Goal: Complete application form: Complete application form

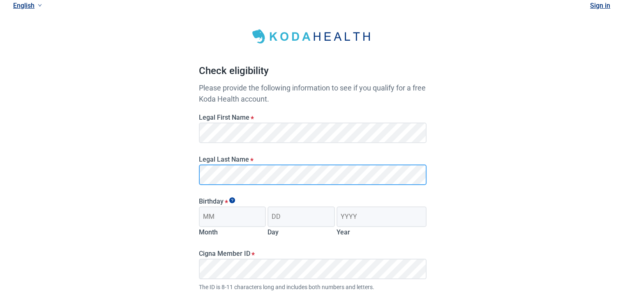
scroll to position [41, 0]
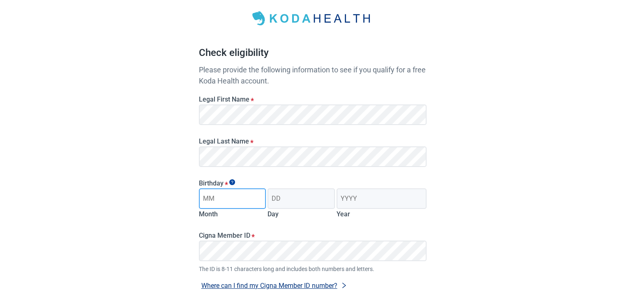
click at [238, 202] on input "Month" at bounding box center [232, 198] width 67 height 21
type input "07"
click at [296, 197] on input "Day" at bounding box center [301, 198] width 67 height 21
type input "10"
click at [358, 195] on input "Year" at bounding box center [382, 198] width 90 height 21
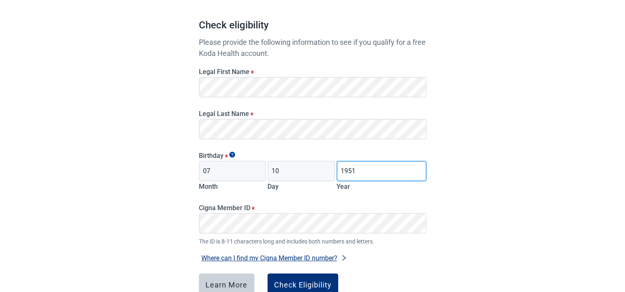
scroll to position [82, 0]
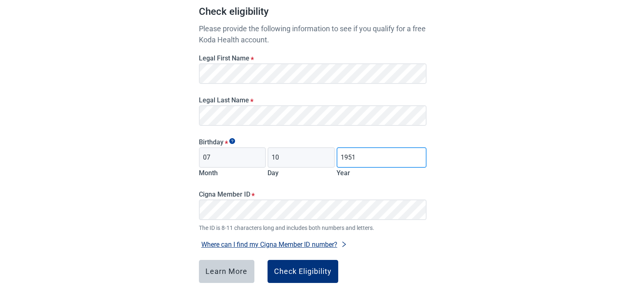
type input "1951"
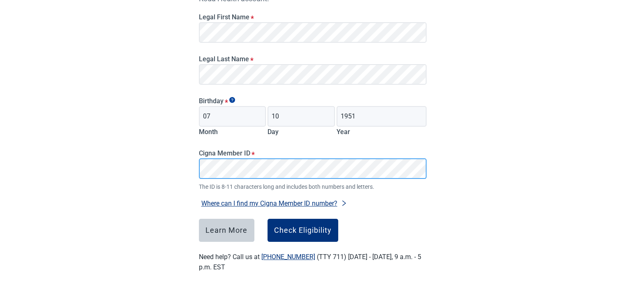
scroll to position [124, 0]
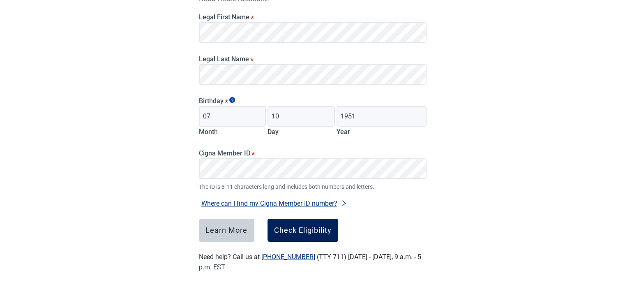
click at [296, 231] on div "Check Eligibility" at bounding box center [303, 230] width 58 height 8
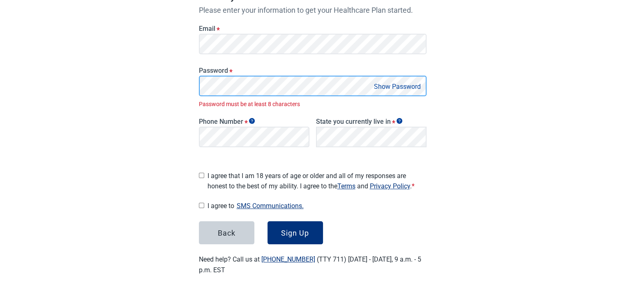
scroll to position [129, 0]
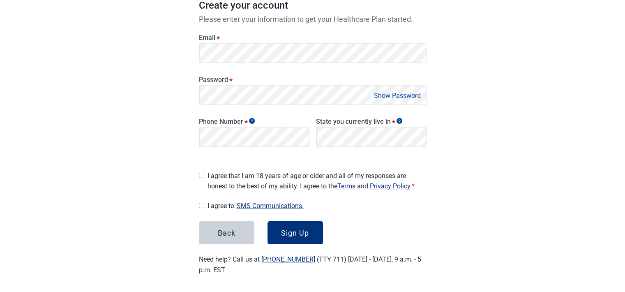
click at [391, 95] on button "Show Password" at bounding box center [398, 95] width 52 height 11
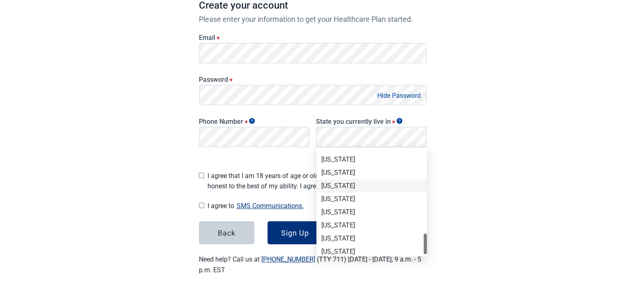
scroll to position [521, 0]
click at [331, 199] on div "[US_STATE]" at bounding box center [371, 200] width 101 height 9
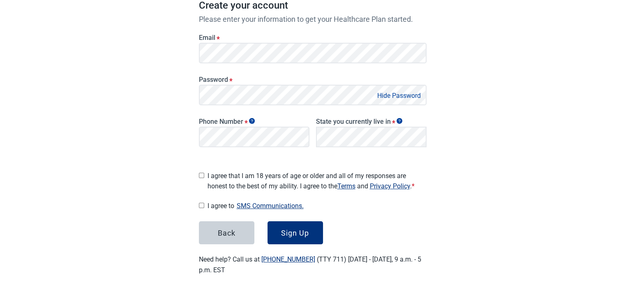
click at [202, 173] on input "I agree that I am 18 years of age or older and all of my responses are honest t…" at bounding box center [201, 175] width 5 height 5
checkbox input "true"
click at [200, 203] on input "I agree to SMS Communications." at bounding box center [201, 205] width 5 height 5
checkbox input "true"
click at [298, 229] on div "Sign Up" at bounding box center [295, 233] width 28 height 8
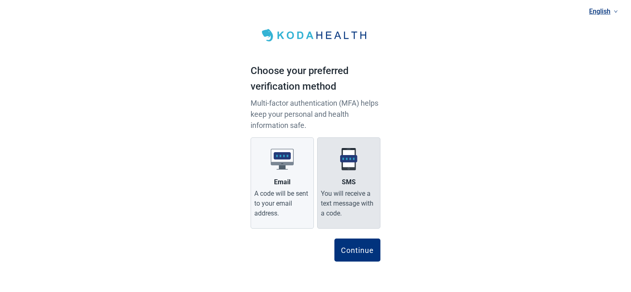
click at [368, 189] on div "You will receive a text message with a code." at bounding box center [349, 204] width 56 height 30
click at [0, 0] on input "SMS You will receive a text message with a code." at bounding box center [0, 0] width 0 height 0
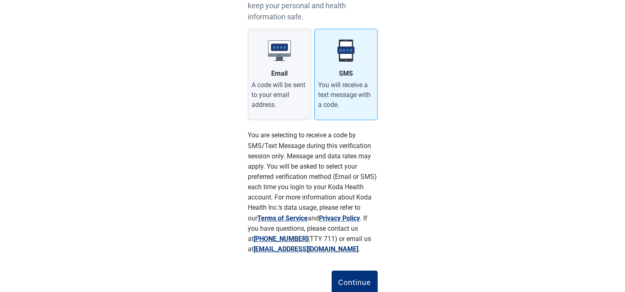
scroll to position [136, 0]
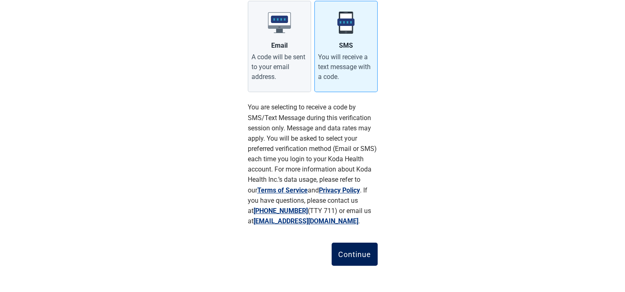
click at [359, 249] on button "Continue" at bounding box center [355, 254] width 46 height 23
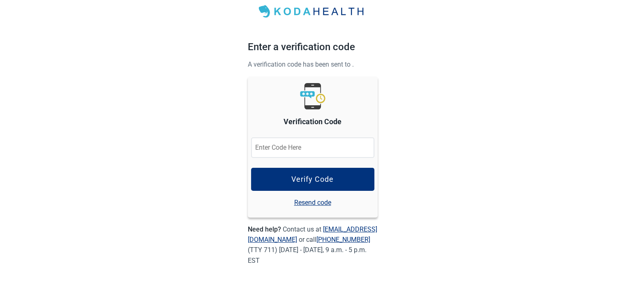
scroll to position [23, 0]
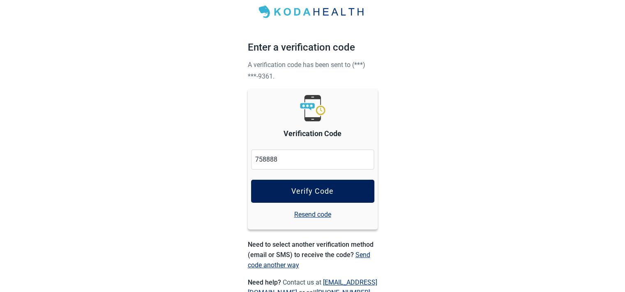
type input "758888"
click at [330, 191] on div "Verify Code" at bounding box center [312, 191] width 42 height 8
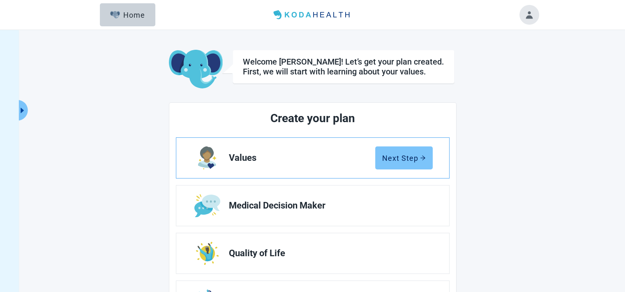
click at [395, 156] on div "Next Step" at bounding box center [404, 158] width 44 height 8
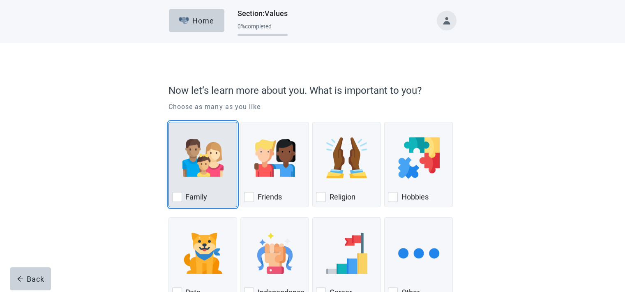
click at [176, 198] on div "Family, checkbox, not checked" at bounding box center [177, 197] width 10 height 10
click at [169, 122] on input "Family" at bounding box center [169, 122] width 0 height 0
checkbox input "true"
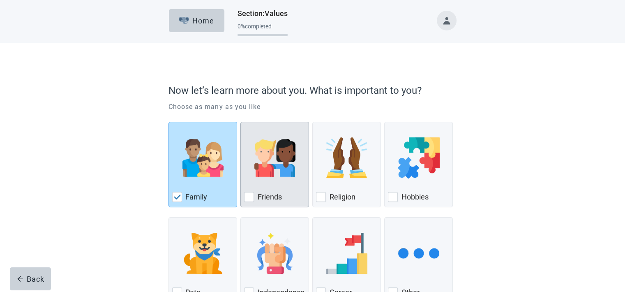
click at [248, 193] on div "Friends, checkbox, not checked" at bounding box center [249, 197] width 10 height 10
click at [241, 122] on input "Friends" at bounding box center [240, 122] width 0 height 0
checkbox input "true"
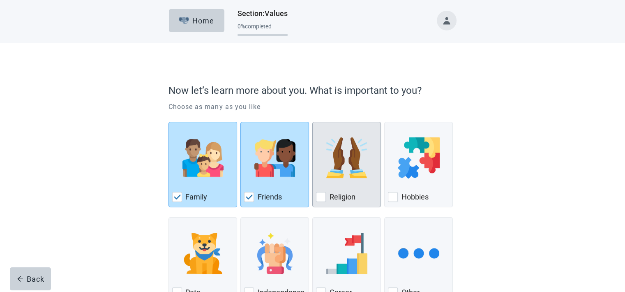
click at [320, 198] on div "Religion, checkbox, not checked" at bounding box center [321, 197] width 10 height 10
click at [313, 122] on input "Religion" at bounding box center [312, 122] width 0 height 0
checkbox input "true"
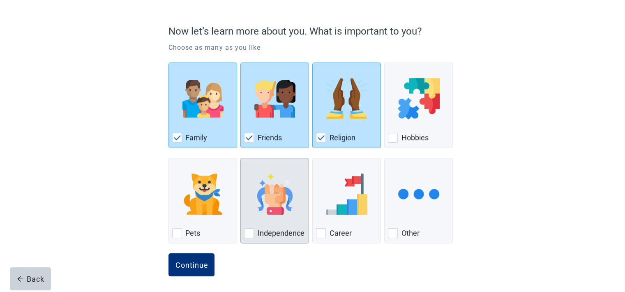
scroll to position [61, 0]
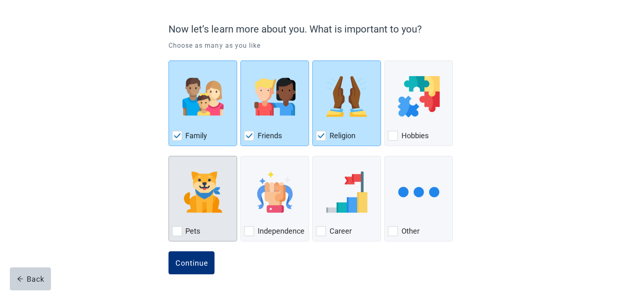
click at [175, 229] on div "Pets, checkbox, not checked" at bounding box center [177, 231] width 10 height 10
click at [169, 156] on input "Pets" at bounding box center [169, 156] width 0 height 0
checkbox input "true"
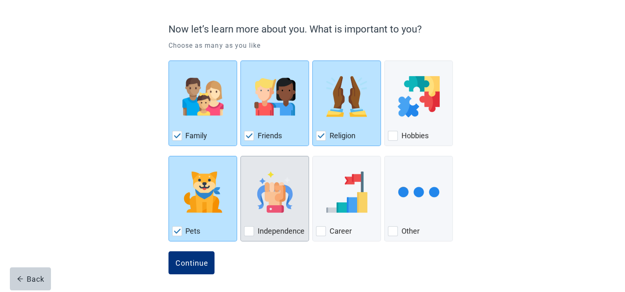
click at [250, 227] on div "Independence, checkbox, not checked" at bounding box center [249, 231] width 10 height 10
click at [241, 156] on input "Independence" at bounding box center [240, 156] width 0 height 0
checkbox input "true"
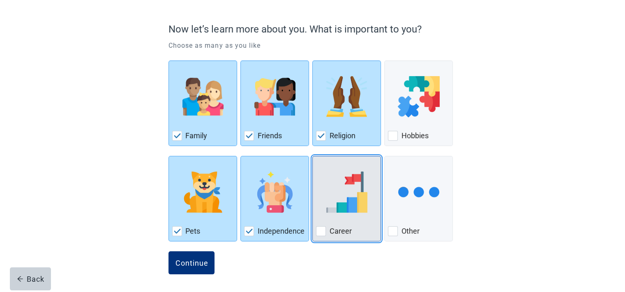
click at [324, 232] on div "Career, checkbox, not checked" at bounding box center [321, 231] width 10 height 10
click at [313, 156] on input "Career" at bounding box center [312, 156] width 0 height 0
checkbox input "true"
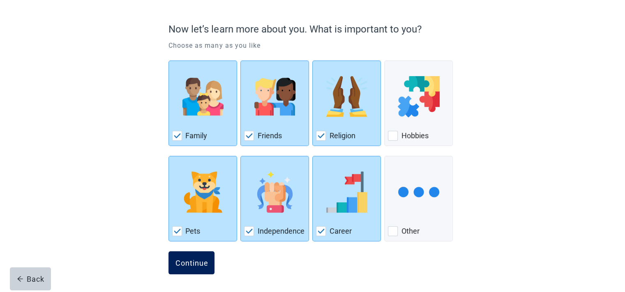
click at [185, 260] on div "Continue" at bounding box center [191, 263] width 33 height 8
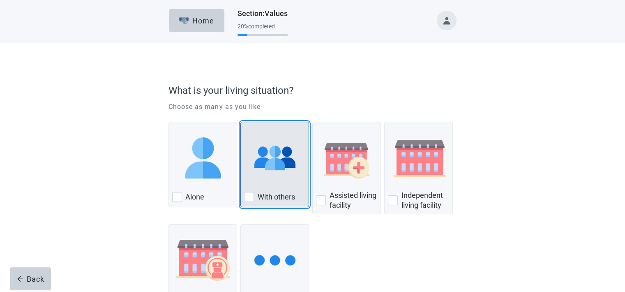
click at [252, 198] on div "With Others, checkbox, not checked" at bounding box center [249, 197] width 10 height 10
click at [241, 122] on input "With others" at bounding box center [240, 122] width 0 height 0
checkbox input "true"
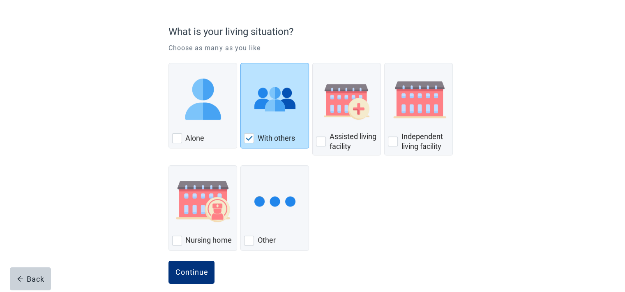
scroll to position [68, 0]
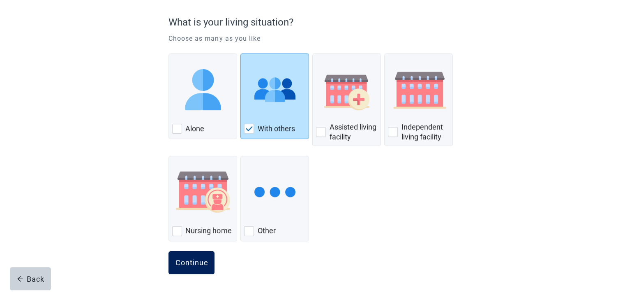
click at [196, 259] on div "Continue" at bounding box center [191, 263] width 33 height 8
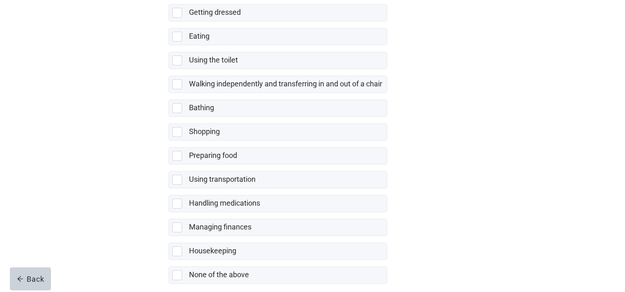
scroll to position [161, 0]
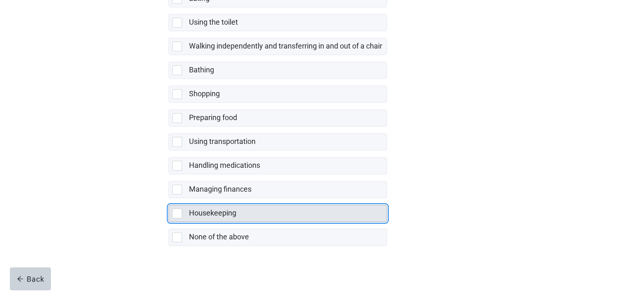
click at [178, 210] on div "Housekeeping, checkbox, not selected" at bounding box center [177, 213] width 10 height 10
click at [169, 199] on input "Housekeeping" at bounding box center [169, 198] width 0 height 0
checkbox input "true"
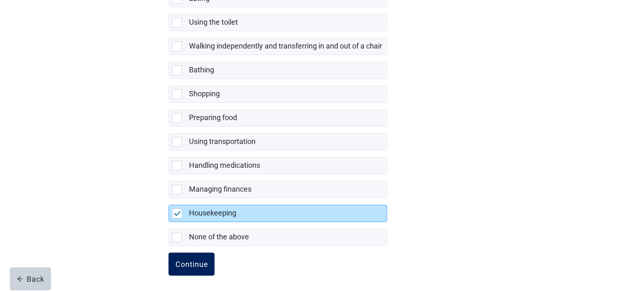
click at [186, 261] on div "Continue" at bounding box center [191, 264] width 33 height 8
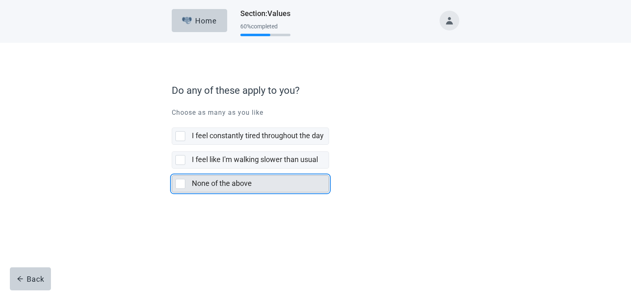
click at [179, 180] on div "None of the above, checkbox, not selected" at bounding box center [181, 184] width 10 height 10
click at [172, 169] on input "None of the above" at bounding box center [172, 169] width 0 height 0
checkbox input "true"
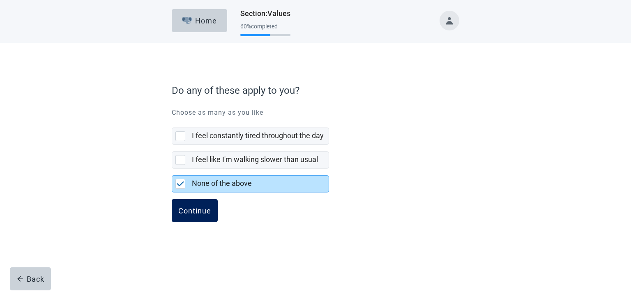
click at [197, 213] on div "Continue" at bounding box center [194, 210] width 33 height 8
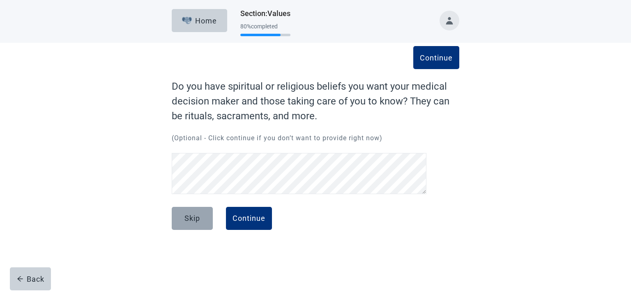
click at [184, 222] on button "Skip" at bounding box center [192, 218] width 41 height 23
click at [253, 218] on div "Continue" at bounding box center [249, 218] width 33 height 8
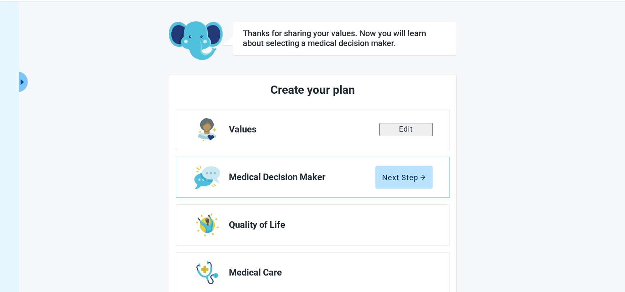
scroll to position [41, 0]
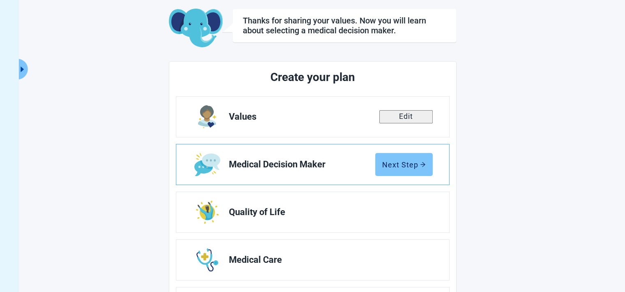
click at [405, 169] on button "Next Step" at bounding box center [404, 164] width 58 height 23
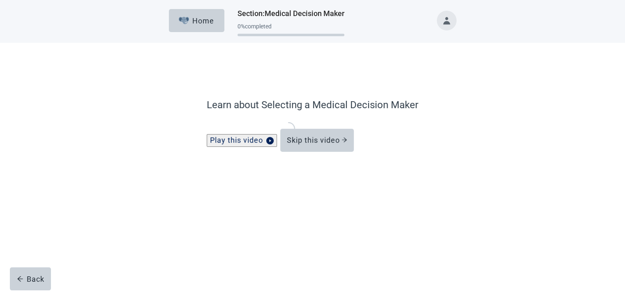
scroll to position [25, 0]
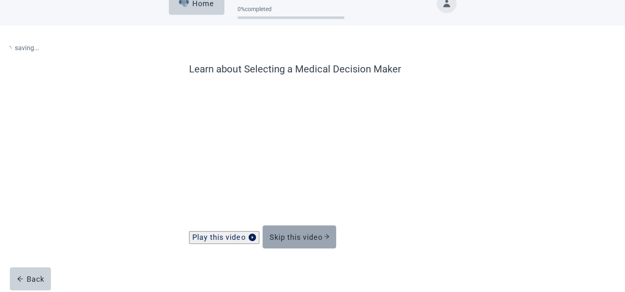
click at [302, 234] on div "Skip this video" at bounding box center [299, 237] width 60 height 8
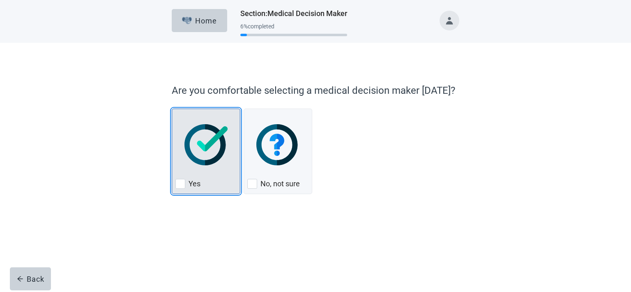
click at [181, 184] on div "Yes, checkbox, not checked" at bounding box center [181, 184] width 10 height 10
click at [172, 109] on input "Yes" at bounding box center [172, 109] width 0 height 0
checkbox input "true"
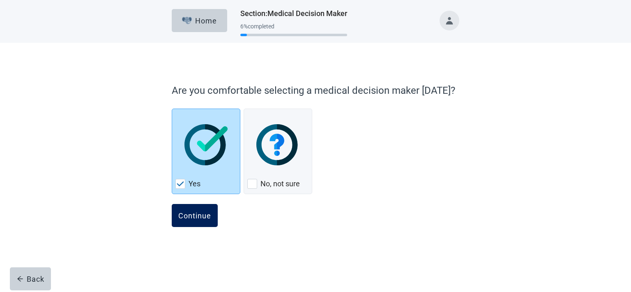
click at [192, 214] on div "Continue" at bounding box center [194, 215] width 33 height 8
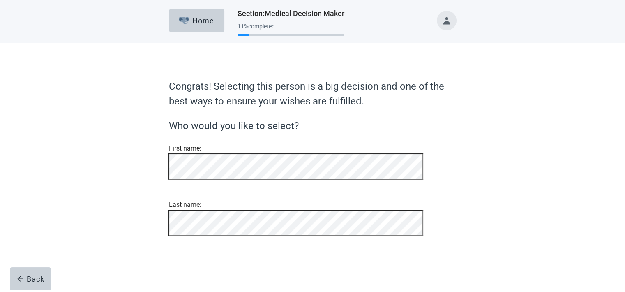
scroll to position [30, 0]
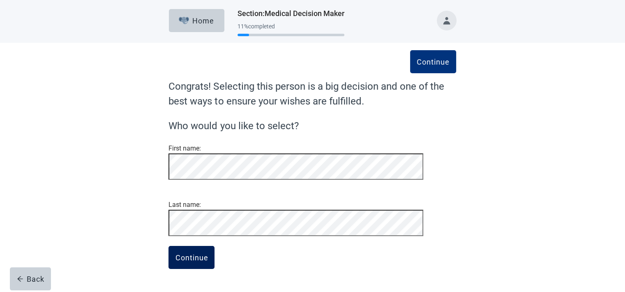
click at [187, 261] on div "Continue" at bounding box center [191, 257] width 33 height 8
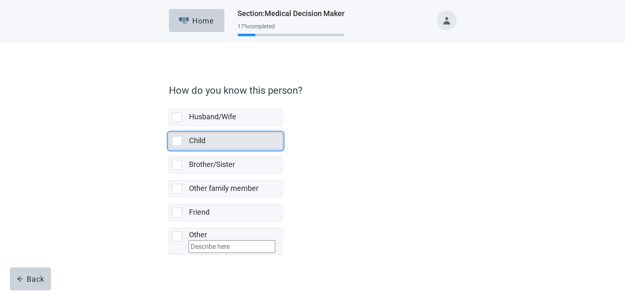
click at [178, 142] on div "Child, checkbox, not selected" at bounding box center [177, 141] width 10 height 10
click at [169, 126] on input "Child" at bounding box center [169, 126] width 0 height 0
checkbox input "true"
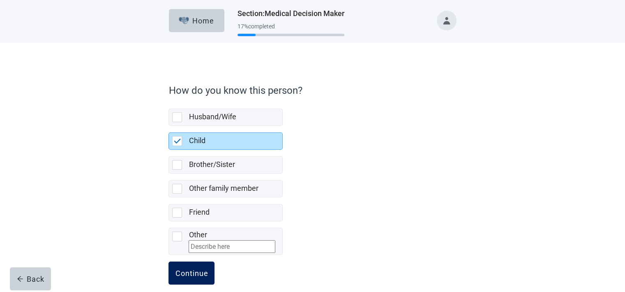
click at [199, 277] on div "Continue" at bounding box center [191, 273] width 33 height 8
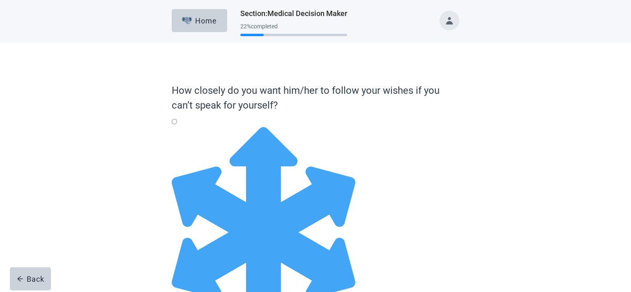
click at [179, 127] on div "Full Flexibility - it's okay to change my medical decisions if my doctors think…" at bounding box center [316, 127] width 288 height 0
click at [177, 124] on input "Full Flexibility - it's okay to change my medical decisions if my doctors think…" at bounding box center [174, 121] width 5 height 5
radio input "true"
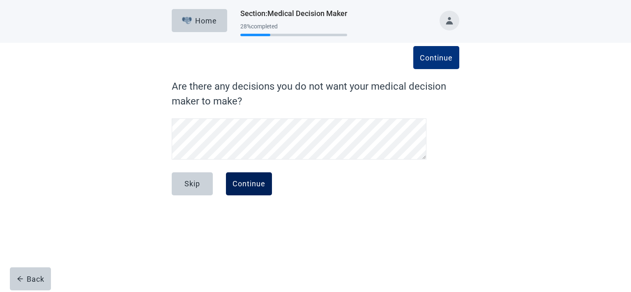
click at [254, 185] on div "Continue" at bounding box center [249, 184] width 33 height 8
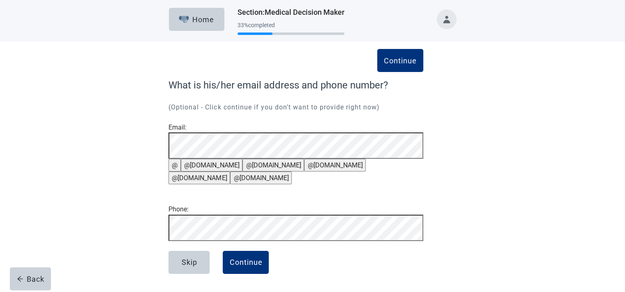
scroll to position [56, 0]
click at [202, 159] on button "@[DOMAIN_NAME]" at bounding box center [212, 165] width 62 height 13
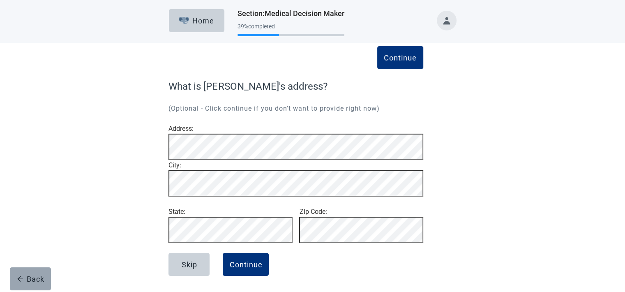
click at [36, 279] on div "Back" at bounding box center [31, 279] width 28 height 8
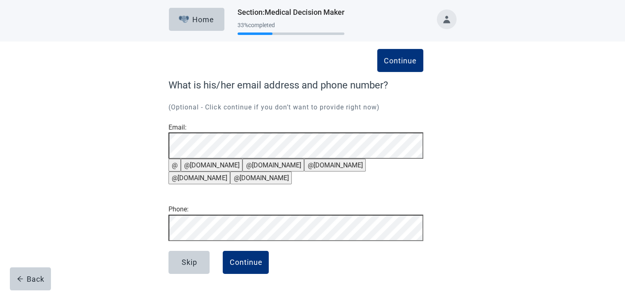
scroll to position [56, 0]
click at [241, 269] on button "Continue" at bounding box center [246, 262] width 46 height 23
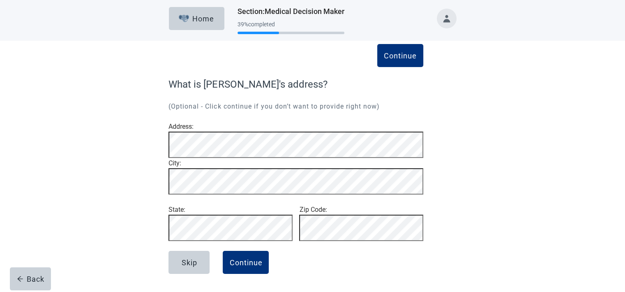
scroll to position [28, 0]
click at [247, 262] on div "Continue" at bounding box center [245, 262] width 33 height 8
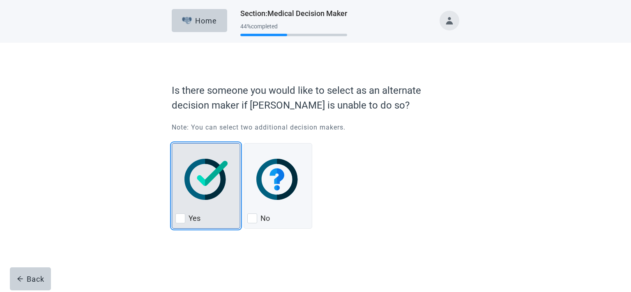
click at [180, 219] on div "Yes, checkbox, not checked" at bounding box center [181, 218] width 10 height 10
click at [172, 143] on input "Yes" at bounding box center [172, 143] width 0 height 0
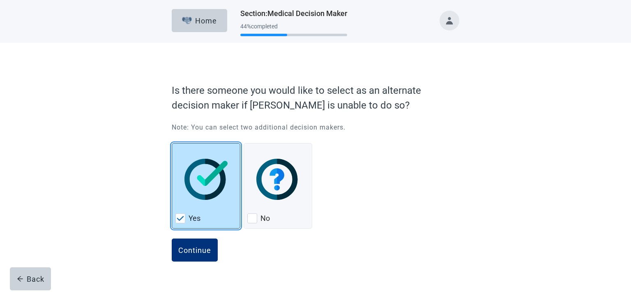
click at [180, 218] on img "Yes, checkbox, checked" at bounding box center [180, 218] width 7 height 5
click at [172, 143] on input "Yes" at bounding box center [172, 143] width 0 height 0
checkbox input "true"
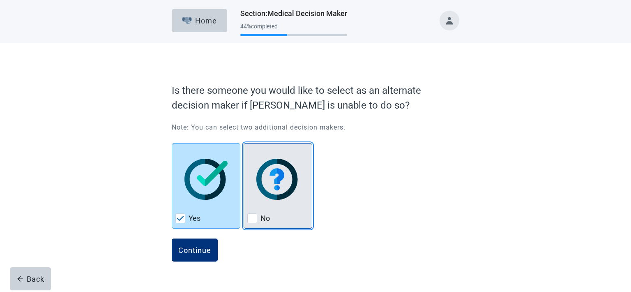
click at [253, 216] on div "No, checkbox, not checked" at bounding box center [252, 218] width 10 height 10
click at [244, 143] on input "No" at bounding box center [244, 143] width 0 height 0
checkbox input "true"
checkbox input "false"
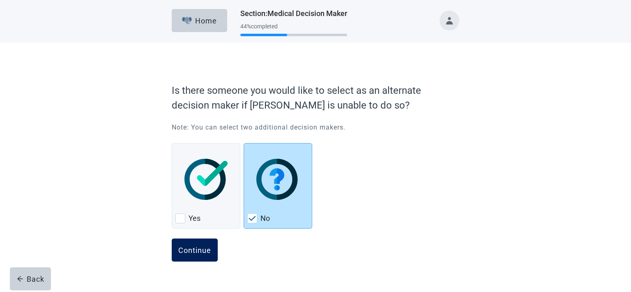
click at [199, 250] on div "Continue" at bounding box center [194, 250] width 33 height 8
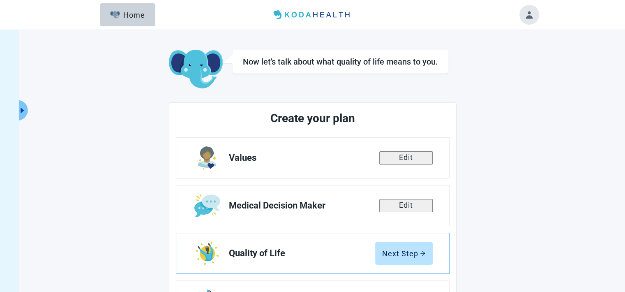
scroll to position [41, 0]
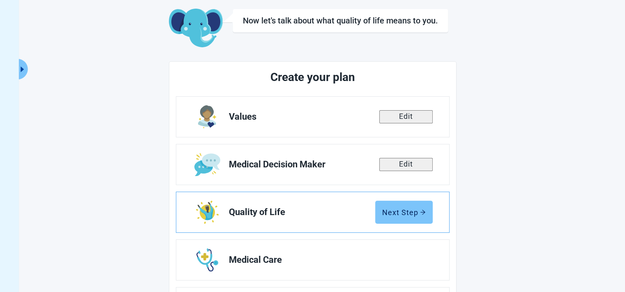
click at [411, 213] on div "Next Step" at bounding box center [404, 212] width 44 height 8
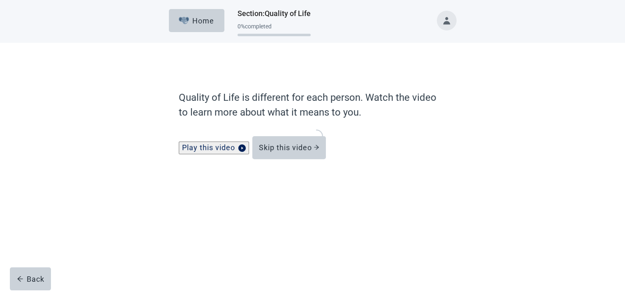
scroll to position [40, 0]
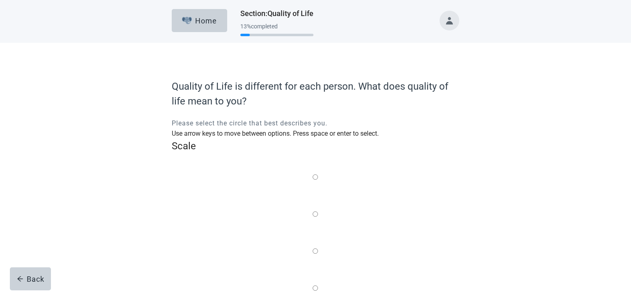
click at [313, 209] on label "Main content" at bounding box center [315, 214] width 5 height 10
click at [313, 211] on input "Quality of life scale: 25 out of 100. 25% between extremes" at bounding box center [315, 213] width 5 height 5
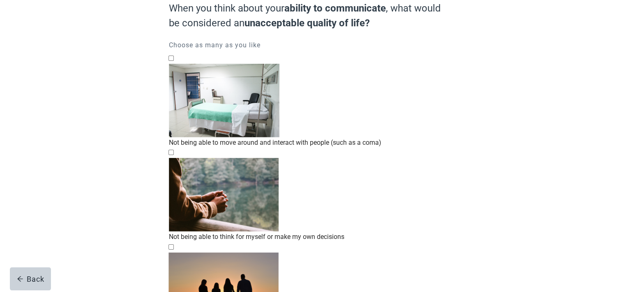
scroll to position [41, 0]
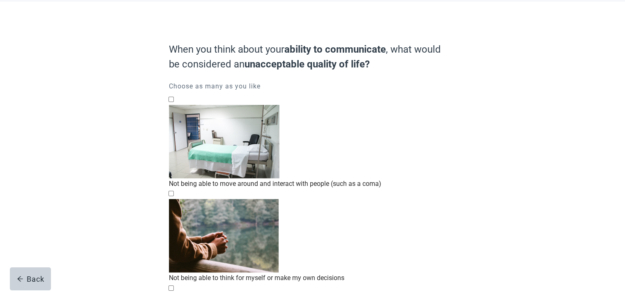
click at [176, 105] on div "Not being able to move around and interact with people (such as a coma), checkb…" at bounding box center [313, 105] width 288 height 0
click at [174, 102] on input "Not being able to move around and interact with people (such as a coma)" at bounding box center [171, 99] width 5 height 5
checkbox input "true"
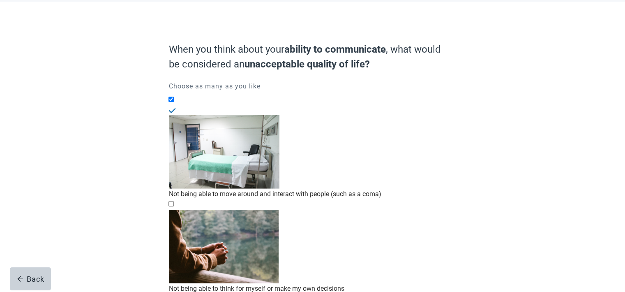
click at [178, 210] on div "Not being able to think for myself or make my own decisions, checkbox, not chec…" at bounding box center [313, 210] width 288 height 0
click at [174, 201] on input "Not being able to think for myself or make my own decisions" at bounding box center [171, 203] width 5 height 5
checkbox input "true"
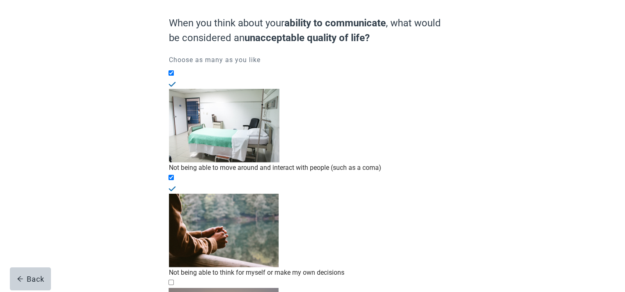
scroll to position [82, 0]
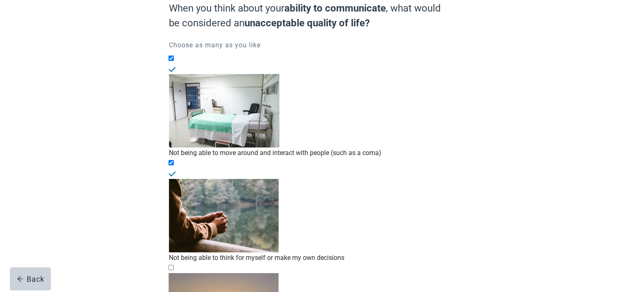
click at [176, 273] on div "Not being able to have meaningful relationships or recognize family/friends, ch…" at bounding box center [313, 273] width 288 height 0
click at [174, 265] on input "Not being able to have meaningful relationships or recognize family/friends" at bounding box center [171, 267] width 5 height 5
checkbox input "true"
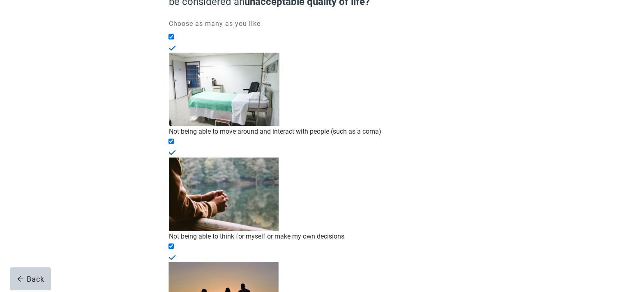
scroll to position [115, 0]
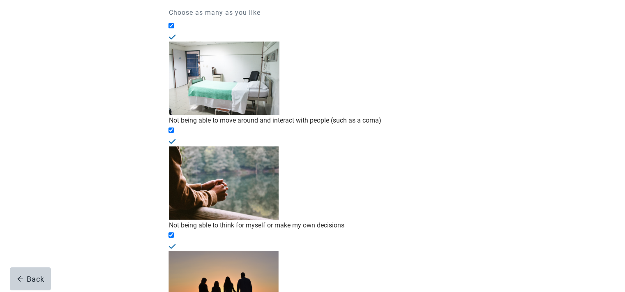
checkbox input "true"
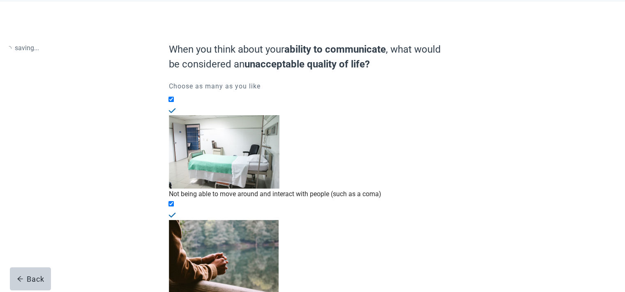
scroll to position [32, 0]
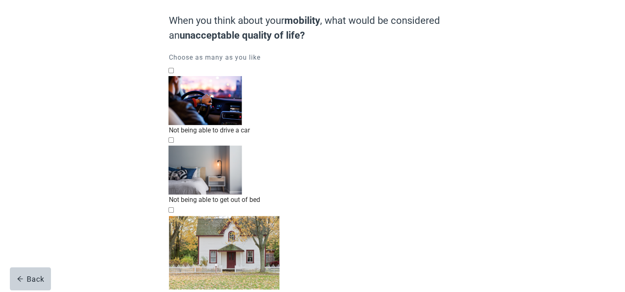
scroll to position [82, 0]
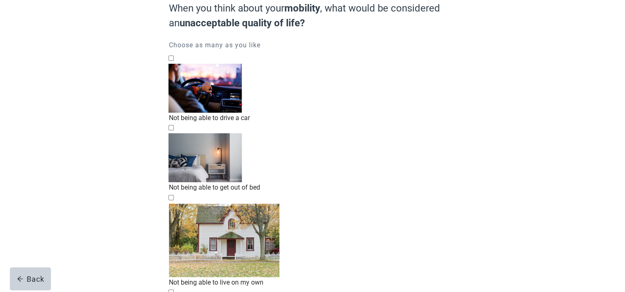
click at [177, 203] on div "Not being able to live on my own, checkbox, not checked" at bounding box center [313, 203] width 288 height 0
click at [174, 195] on input "Not being able to live on my own" at bounding box center [171, 197] width 5 height 5
checkbox input "true"
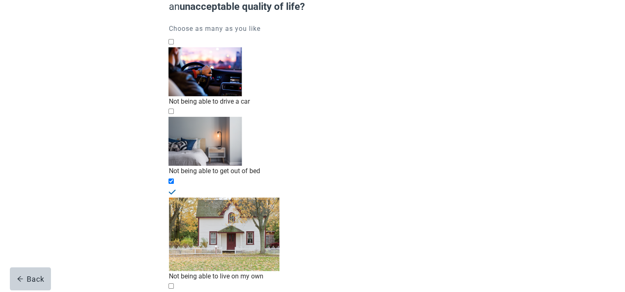
scroll to position [74, 0]
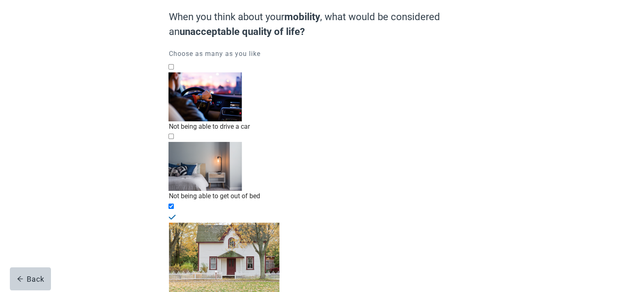
click at [176, 72] on div "Not being able to drive a car, checkbox, not checked" at bounding box center [313, 72] width 288 height 0
click at [174, 69] on input "Not being able to drive a car" at bounding box center [171, 66] width 5 height 5
checkbox input "true"
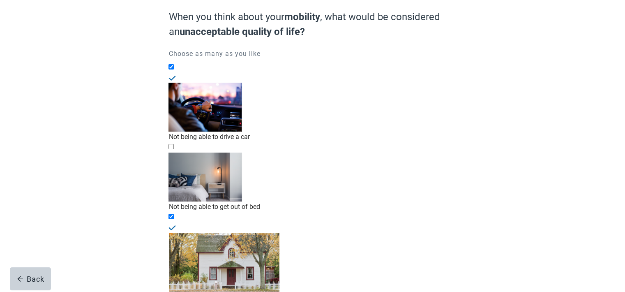
click at [176, 153] on div "Not being able to get out of bed, checkbox, not checked" at bounding box center [313, 153] width 288 height 0
click at [174, 144] on input "Not being able to get out of bed" at bounding box center [171, 146] width 5 height 5
checkbox input "true"
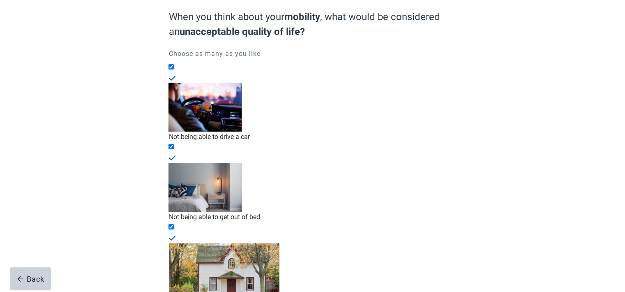
checkbox input "true"
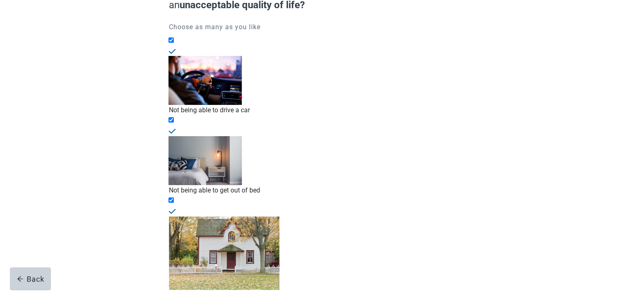
scroll to position [115, 0]
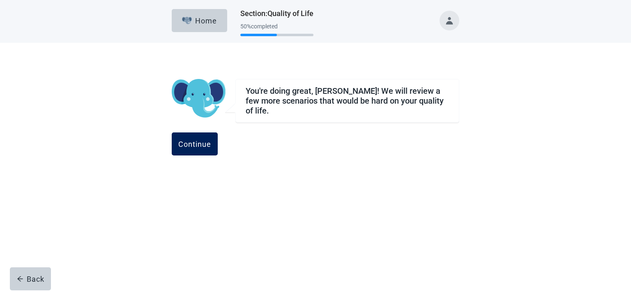
click at [211, 141] on div "Continue" at bounding box center [194, 144] width 33 height 8
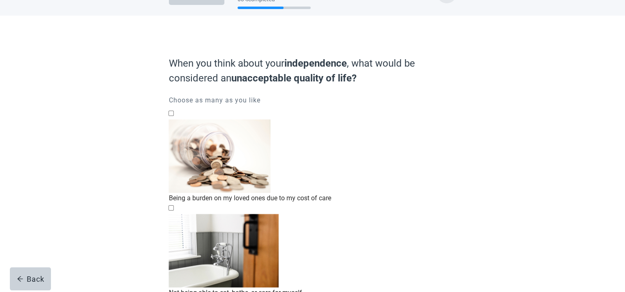
scroll to position [41, 0]
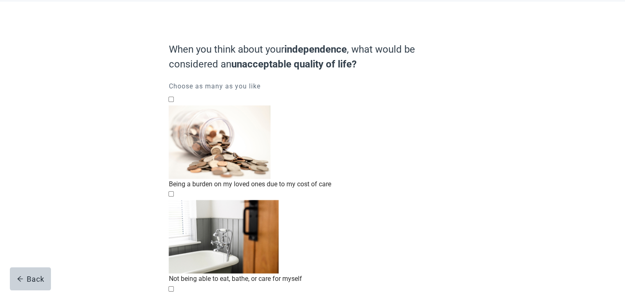
drag, startPoint x: 177, startPoint y: 106, endPoint x: 173, endPoint y: 109, distance: 5.0
click at [177, 105] on div "Being a burden on my loved ones due to my cost of care, checkbox, not checked" at bounding box center [313, 105] width 288 height 0
click at [174, 102] on input "Being a burden on my loved ones due to my cost of care" at bounding box center [171, 99] width 5 height 5
checkbox input "true"
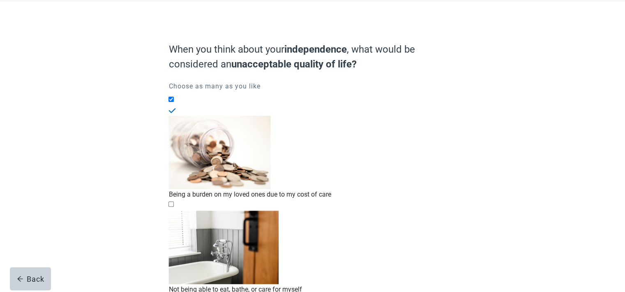
click at [178, 210] on div "Not being able to eat, bathe, or care for myself, checkbox, not checked" at bounding box center [313, 210] width 288 height 0
click at [174, 201] on input "Not being able to eat, bathe, or care for myself" at bounding box center [171, 203] width 5 height 5
checkbox input "true"
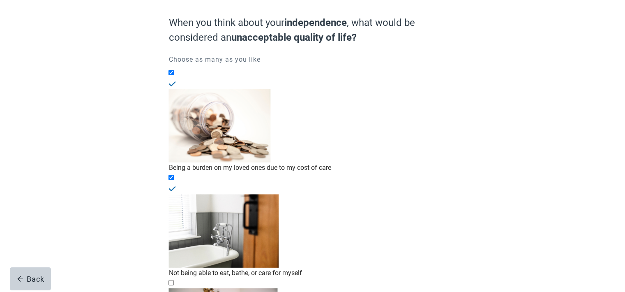
scroll to position [82, 0]
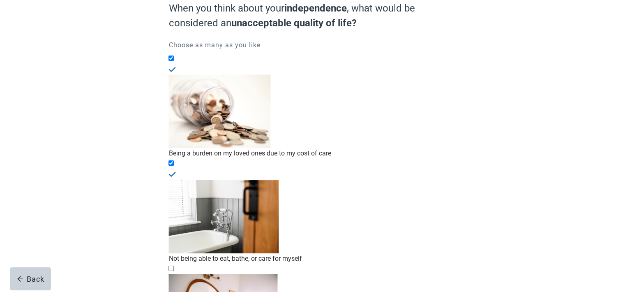
click at [176, 274] on div "Not being able to control when I poop or pee, or having to wear diapers, checkb…" at bounding box center [313, 274] width 288 height 0
click at [174, 266] on input "Not being able to control when I poop or pee, or having to wear diapers" at bounding box center [171, 268] width 5 height 5
checkbox input "true"
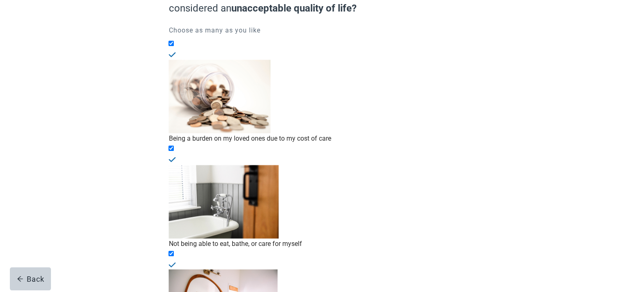
scroll to position [123, 0]
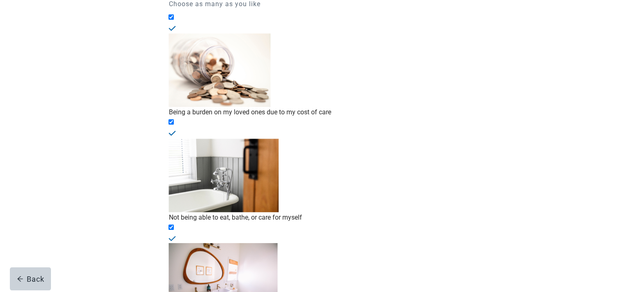
checkbox input "true"
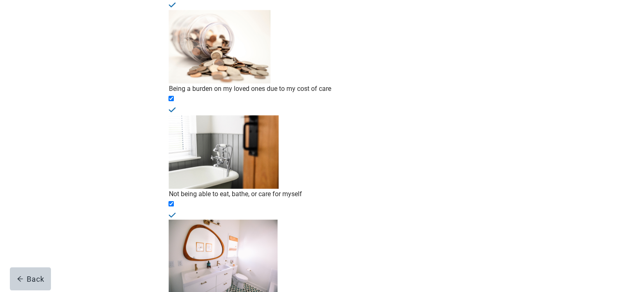
scroll to position [160, 0]
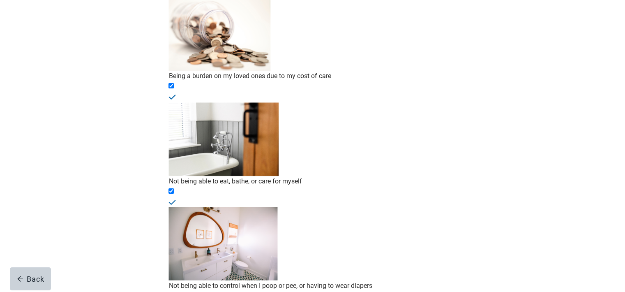
checkbox input "true"
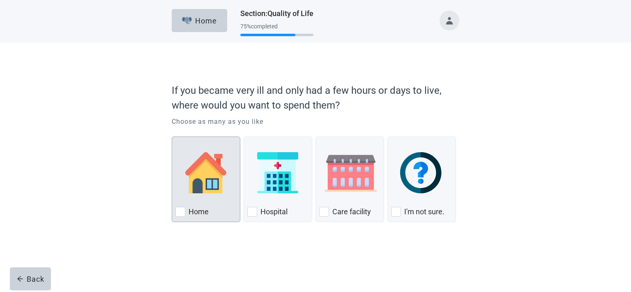
click at [178, 213] on div "Home, checkbox, not checked" at bounding box center [181, 212] width 10 height 10
click at [172, 137] on input "Home" at bounding box center [172, 136] width 0 height 0
checkbox input "true"
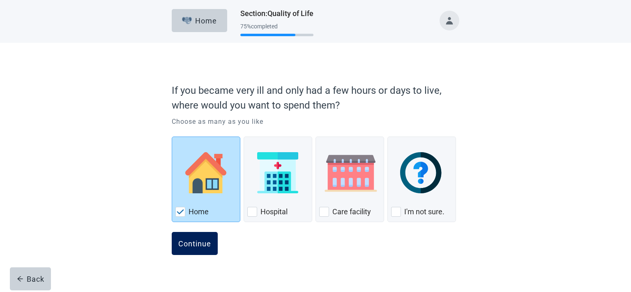
click at [194, 244] on div "Continue" at bounding box center [194, 243] width 33 height 8
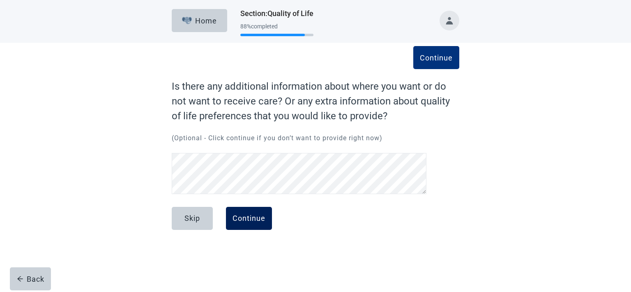
click at [245, 221] on div "Continue" at bounding box center [249, 218] width 33 height 8
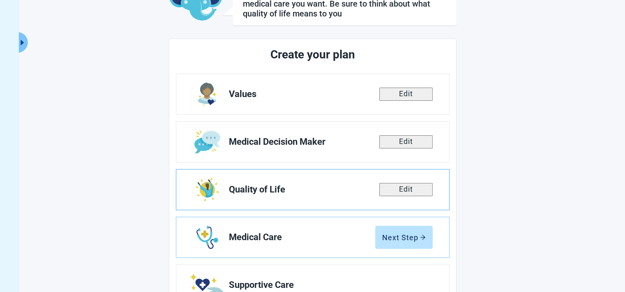
scroll to position [82, 0]
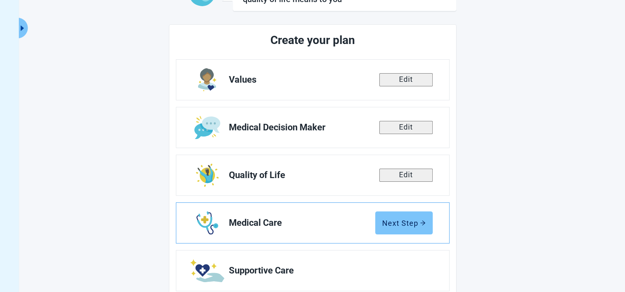
click at [386, 225] on div "Next Step" at bounding box center [404, 223] width 44 height 8
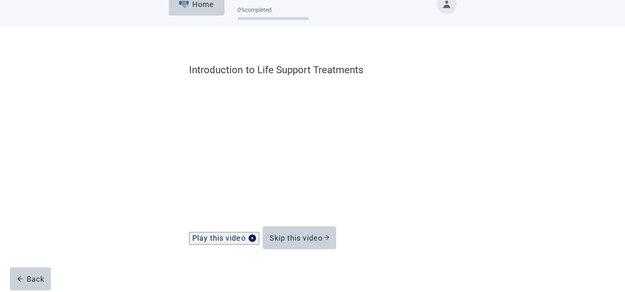
scroll to position [25, 0]
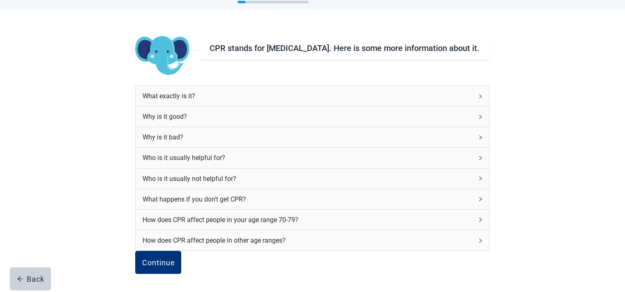
scroll to position [104, 0]
click at [175, 258] on div "Continue" at bounding box center [158, 262] width 33 height 8
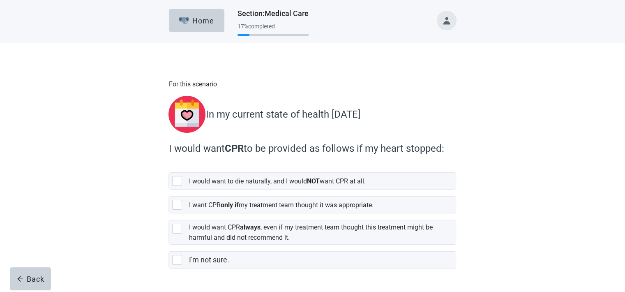
scroll to position [20, 0]
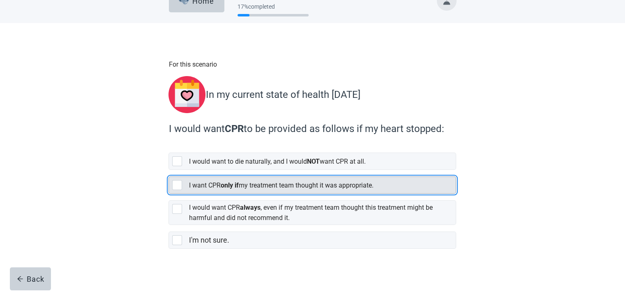
click at [178, 181] on div "[object Object], checkbox, not selected" at bounding box center [177, 185] width 10 height 10
click at [169, 170] on input "I want CPR only if my treatment team thought it was appropriate." at bounding box center [169, 170] width 0 height 0
checkbox input "true"
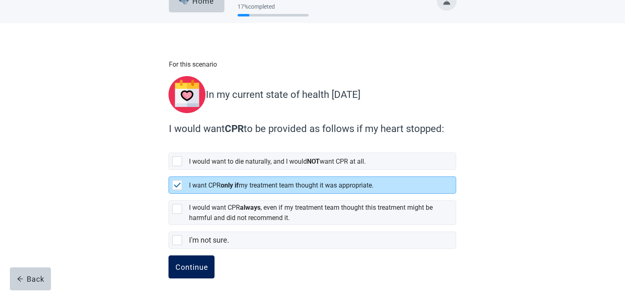
click at [191, 263] on div "Continue" at bounding box center [191, 267] width 33 height 8
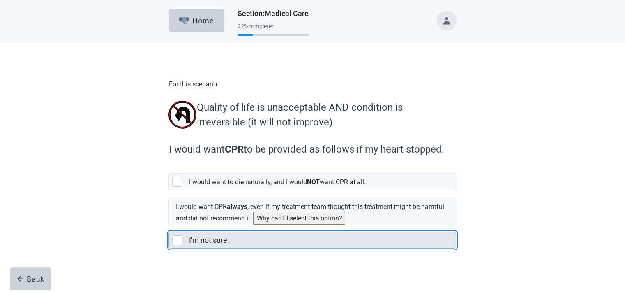
click at [176, 238] on div "I'm not sure., checkbox, not selected" at bounding box center [177, 240] width 10 height 10
click at [169, 225] on input "I'm not sure." at bounding box center [169, 225] width 0 height 0
checkbox input "true"
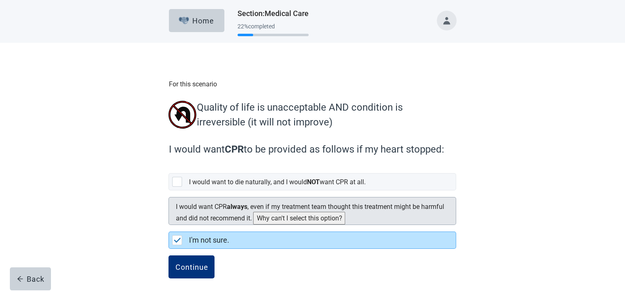
click at [345, 215] on button "Why can't I select this option?" at bounding box center [299, 218] width 92 height 13
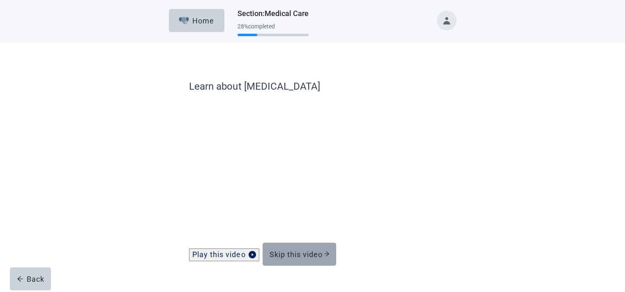
click at [303, 257] on div "Skip this video" at bounding box center [299, 254] width 60 height 8
click at [304, 258] on div "Skip this video" at bounding box center [299, 254] width 60 height 8
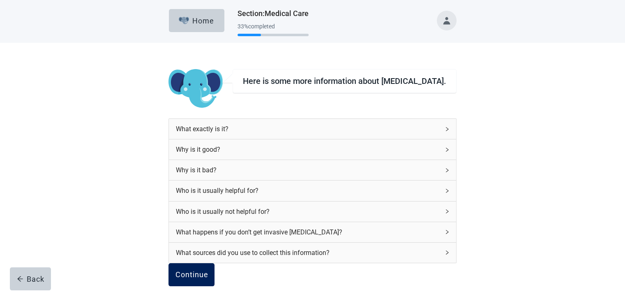
click at [208, 279] on div "Continue" at bounding box center [191, 275] width 33 height 8
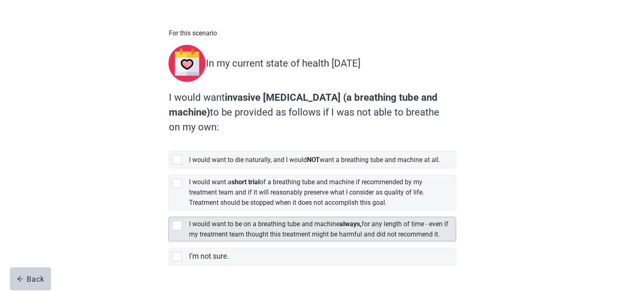
scroll to position [85, 0]
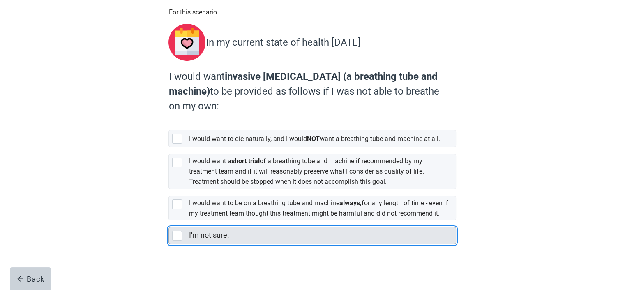
click at [175, 234] on div "I'm not sure., checkbox, not selected" at bounding box center [177, 236] width 10 height 10
click at [169, 221] on input "I'm not sure." at bounding box center [169, 220] width 0 height 0
checkbox input "true"
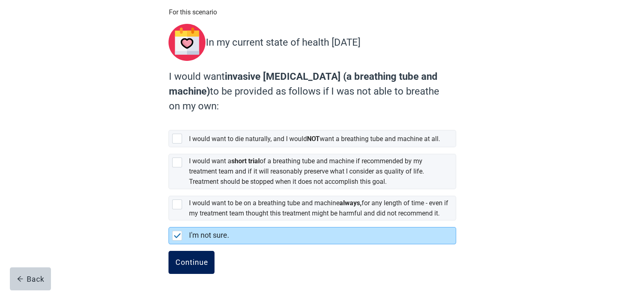
click at [197, 264] on div "Continue" at bounding box center [191, 262] width 33 height 8
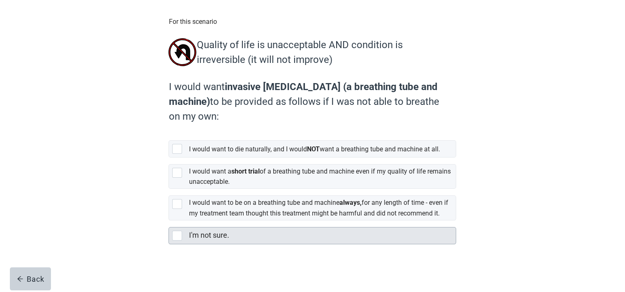
scroll to position [81, 0]
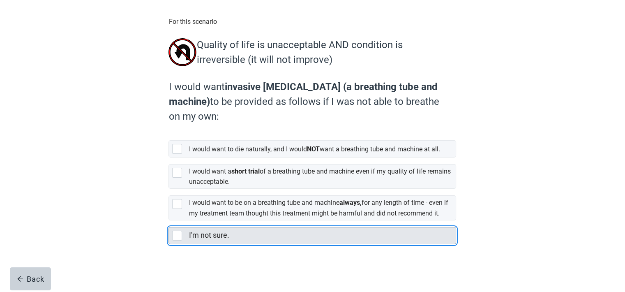
click at [176, 237] on div "I'm not sure., checkbox, not selected" at bounding box center [177, 236] width 10 height 10
click at [169, 221] on input "I'm not sure." at bounding box center [169, 220] width 0 height 0
checkbox input "true"
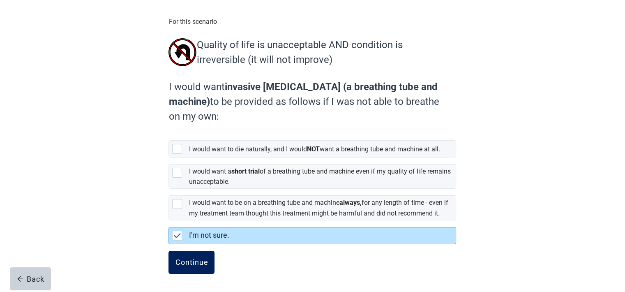
click at [187, 255] on button "Continue" at bounding box center [192, 262] width 46 height 23
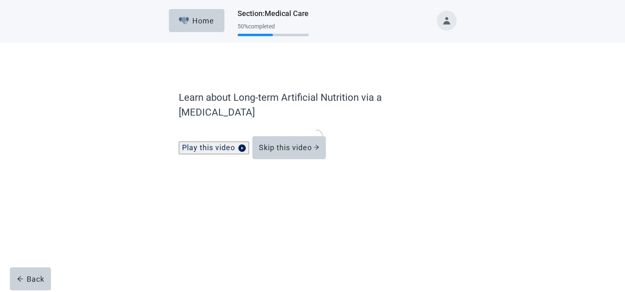
scroll to position [25, 0]
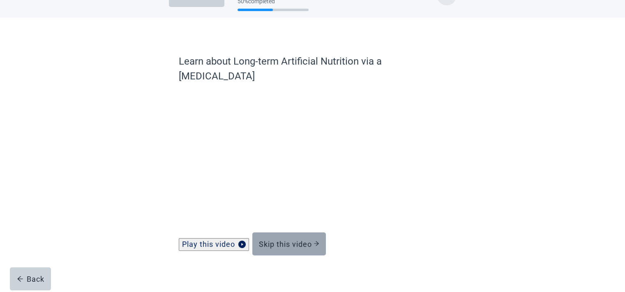
click at [286, 240] on div "Skip this video" at bounding box center [289, 244] width 60 height 8
click at [289, 240] on div "Skip this video" at bounding box center [289, 244] width 60 height 8
click at [286, 240] on div "Skip this video" at bounding box center [289, 244] width 60 height 8
click at [287, 240] on div "Skip this video" at bounding box center [289, 244] width 60 height 8
click at [285, 240] on div "Skip this video" at bounding box center [289, 244] width 60 height 8
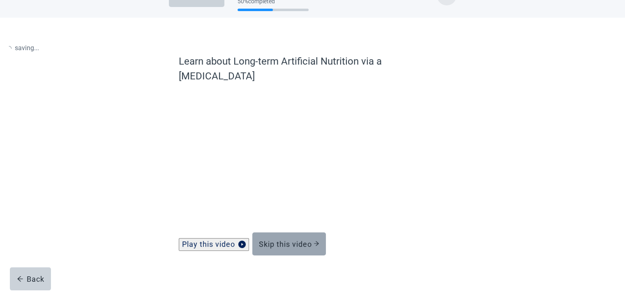
click at [284, 240] on div "Skip this video" at bounding box center [289, 244] width 60 height 8
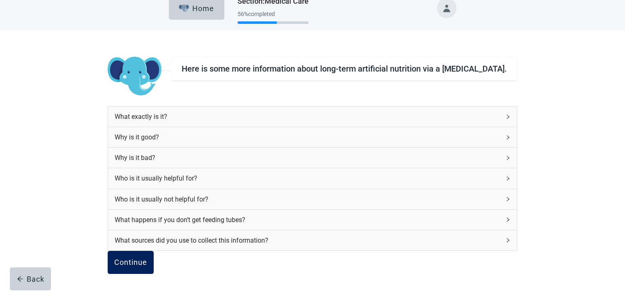
click at [147, 261] on div "Continue" at bounding box center [130, 262] width 33 height 8
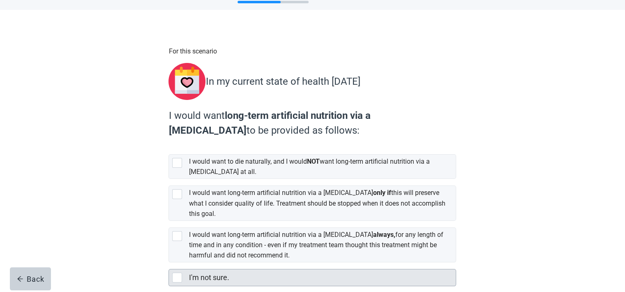
scroll to position [70, 0]
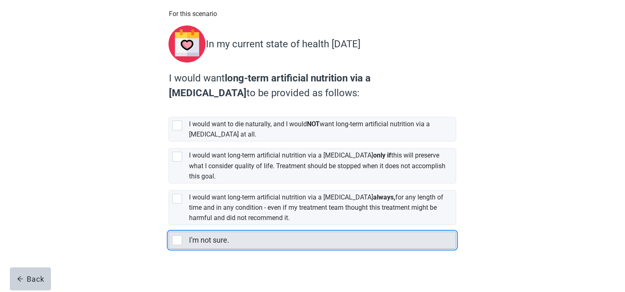
click at [172, 235] on div "I'm not sure., checkbox, not selected" at bounding box center [177, 240] width 10 height 10
click at [169, 225] on input "I'm not sure." at bounding box center [169, 225] width 0 height 0
checkbox input "true"
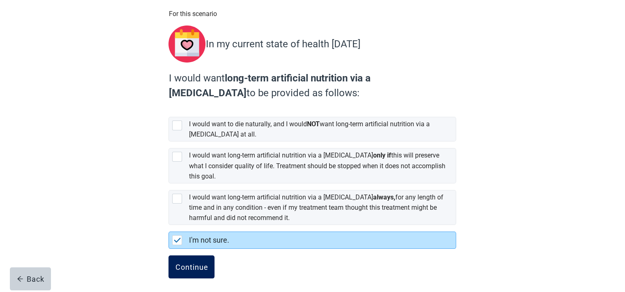
click at [187, 263] on div "Continue" at bounding box center [191, 267] width 33 height 8
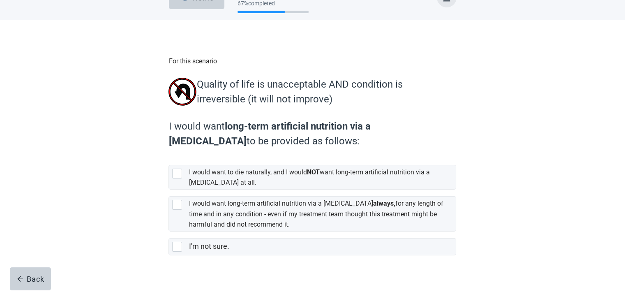
scroll to position [36, 0]
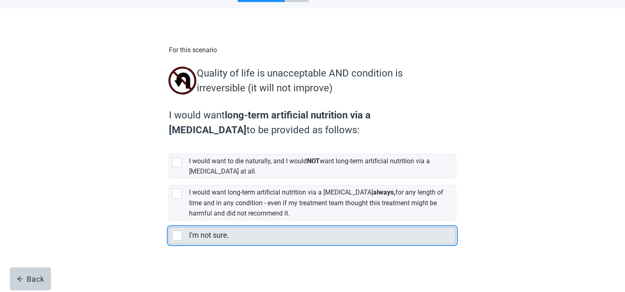
click at [174, 235] on div "I'm not sure., checkbox, not selected" at bounding box center [177, 236] width 10 height 10
click at [169, 221] on input "I'm not sure." at bounding box center [169, 220] width 0 height 0
checkbox input "true"
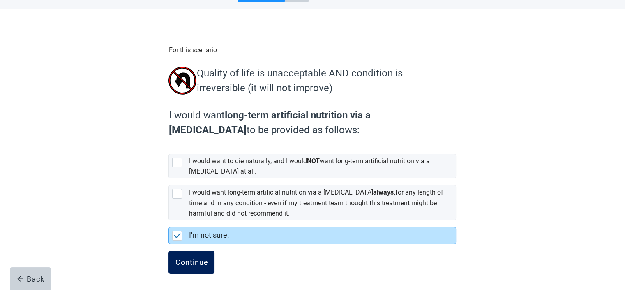
click at [191, 255] on button "Continue" at bounding box center [192, 262] width 46 height 23
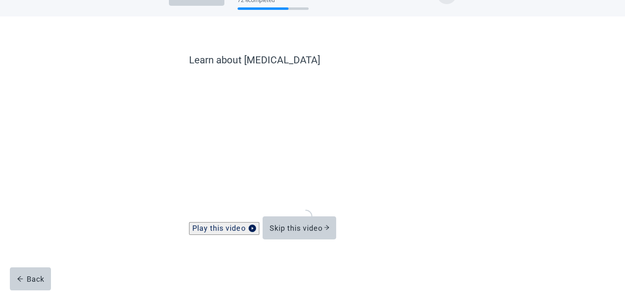
scroll to position [25, 0]
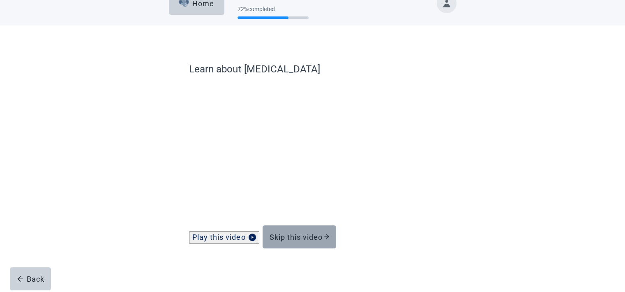
click at [292, 236] on div "Skip this video" at bounding box center [299, 237] width 60 height 8
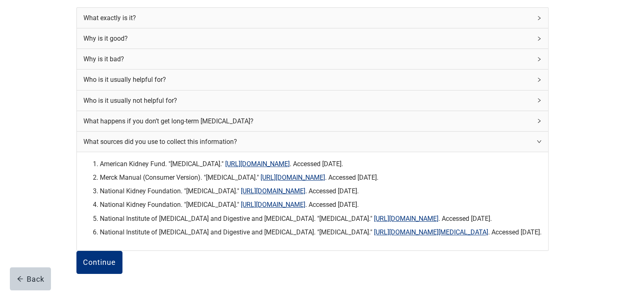
scroll to position [281, 0]
click at [123, 251] on button "Continue" at bounding box center [99, 262] width 46 height 23
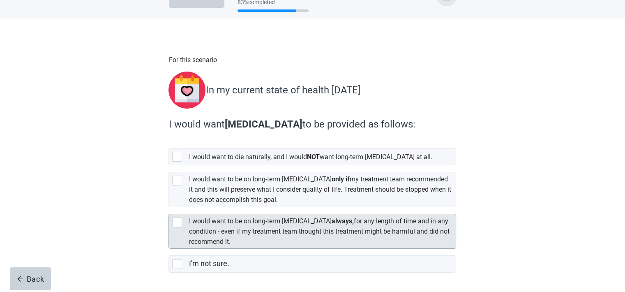
scroll to position [48, 0]
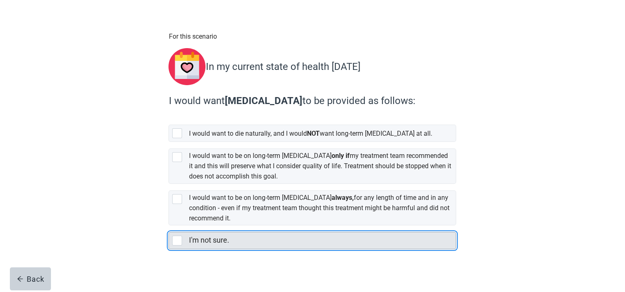
click at [179, 236] on div "I'm not sure., checkbox, not selected" at bounding box center [177, 241] width 10 height 10
click at [169, 226] on input "I'm not sure." at bounding box center [169, 225] width 0 height 0
checkbox input "true"
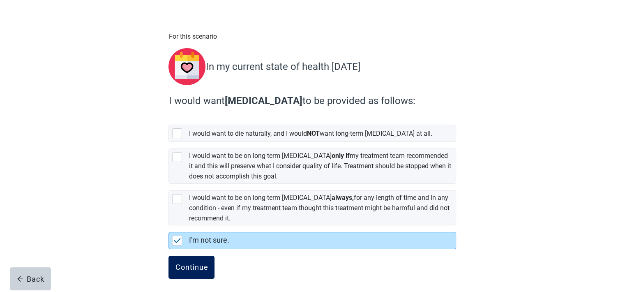
click at [196, 263] on div "Continue" at bounding box center [191, 267] width 33 height 8
click at [202, 256] on button "Continue" at bounding box center [192, 267] width 46 height 23
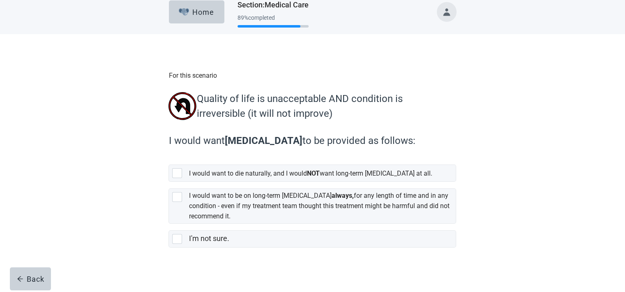
scroll to position [13, 0]
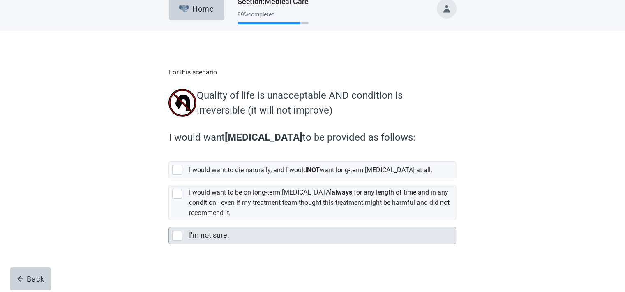
click at [177, 237] on div "I'm not sure., checkbox, not selected" at bounding box center [177, 236] width 10 height 10
click at [169, 221] on input "I'm not sure." at bounding box center [169, 220] width 0 height 0
checkbox input "true"
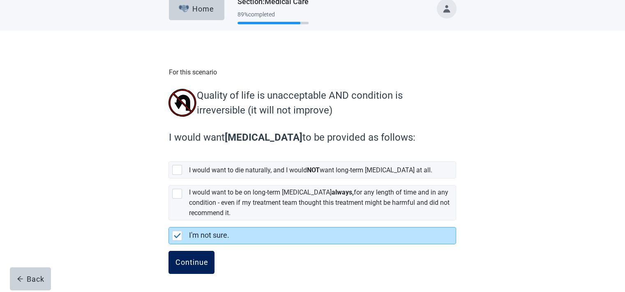
click at [197, 265] on div "Continue" at bounding box center [191, 262] width 33 height 8
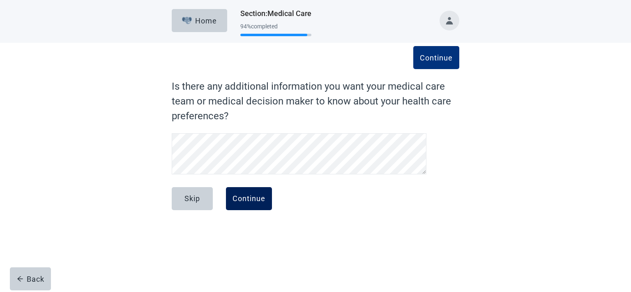
click at [250, 197] on div "Continue" at bounding box center [249, 198] width 33 height 8
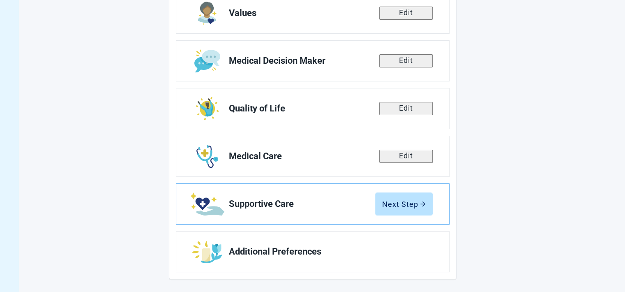
scroll to position [145, 0]
click at [406, 200] on div "Next Step" at bounding box center [404, 204] width 44 height 8
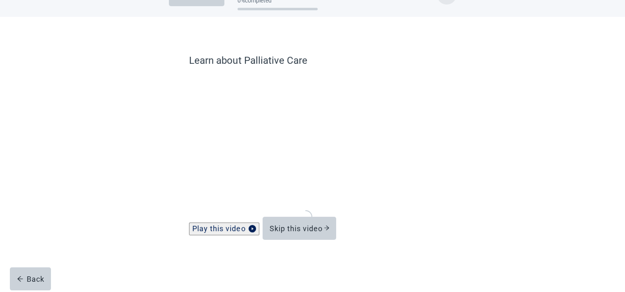
scroll to position [25, 0]
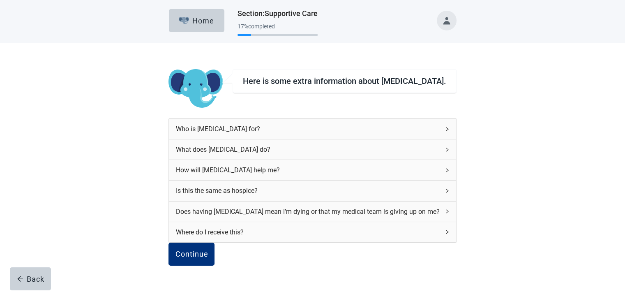
scroll to position [69, 0]
click at [208, 250] on div "Continue" at bounding box center [191, 254] width 33 height 8
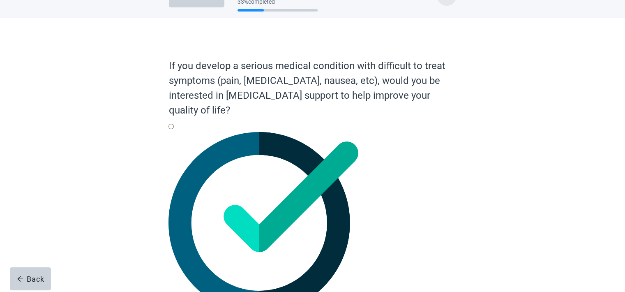
scroll to position [35, 0]
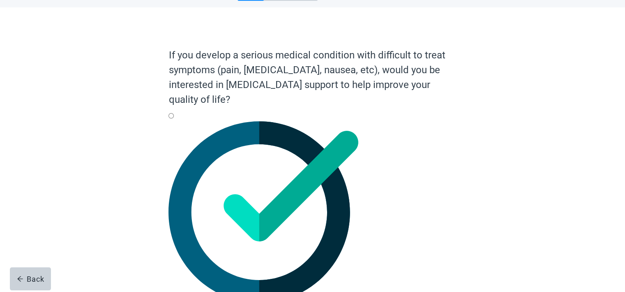
click at [178, 121] on div "Yes, radio button, not checked" at bounding box center [313, 121] width 288 height 0
click at [174, 118] on input "Yes" at bounding box center [171, 115] width 5 height 5
radio input "true"
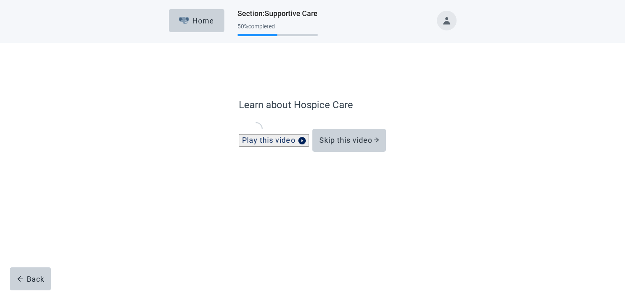
scroll to position [25, 0]
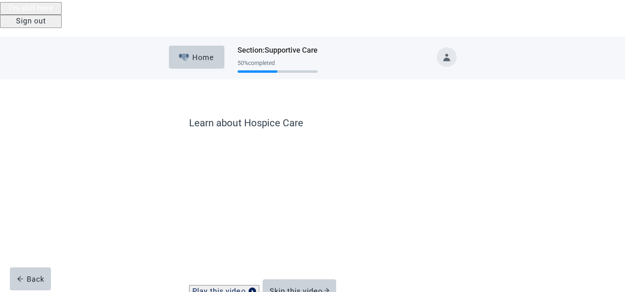
click at [46, 25] on div "Sign out" at bounding box center [31, 21] width 30 height 8
